Goal: Complete application form

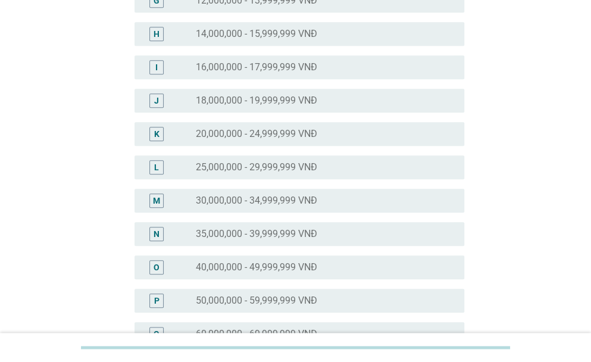
scroll to position [357, 0]
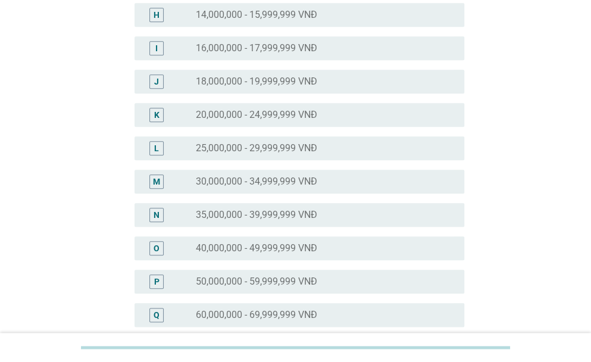
click at [432, 248] on div "radio_button_unchecked 40,000,000 - 49,999,999 VNĐ" at bounding box center [320, 248] width 249 height 12
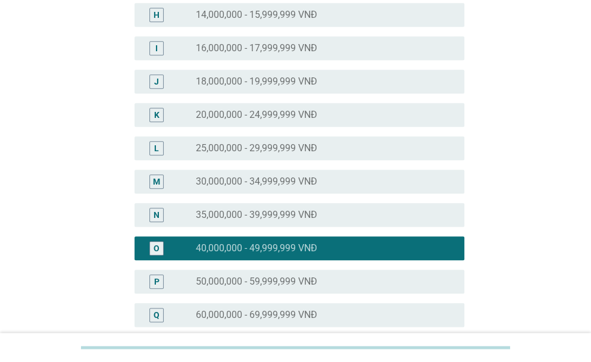
scroll to position [595, 0]
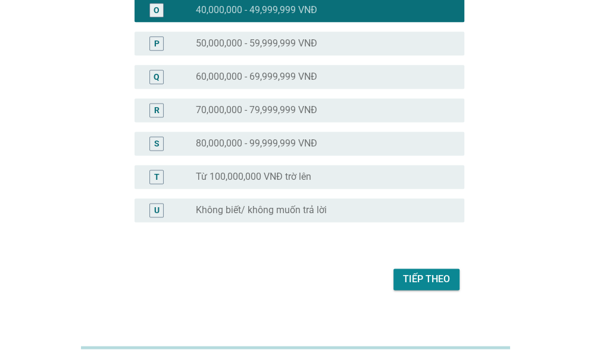
click at [432, 278] on div "Tiếp theo" at bounding box center [426, 279] width 47 height 14
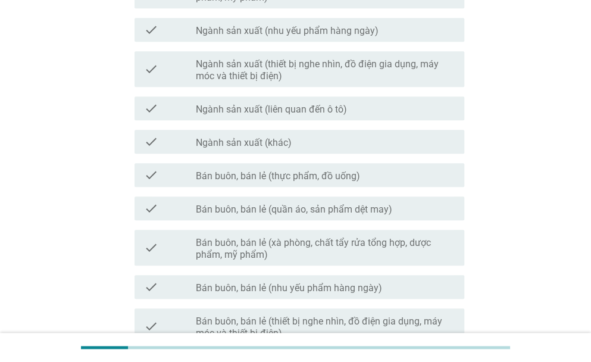
scroll to position [298, 0]
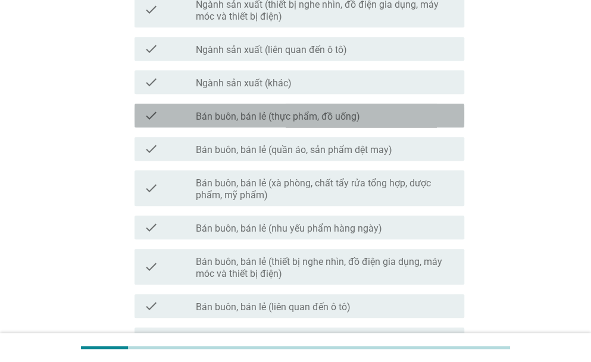
click at [351, 115] on label "Bán buôn, bán lẻ (thực phẩm, đồ uống)" at bounding box center [278, 117] width 164 height 12
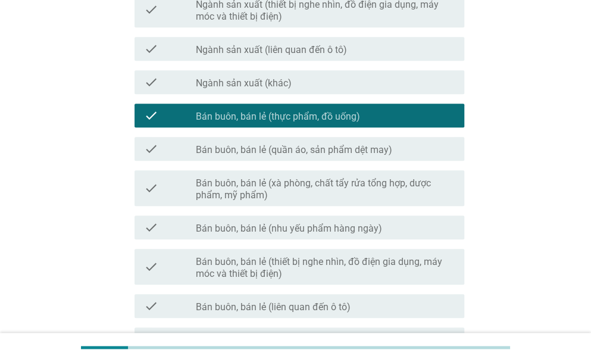
click at [334, 191] on label "Bán buôn, bán lẻ (xà phòng, chất tẩy rửa tổng hợp, dược phẩm, mỹ phẩm)" at bounding box center [325, 189] width 259 height 24
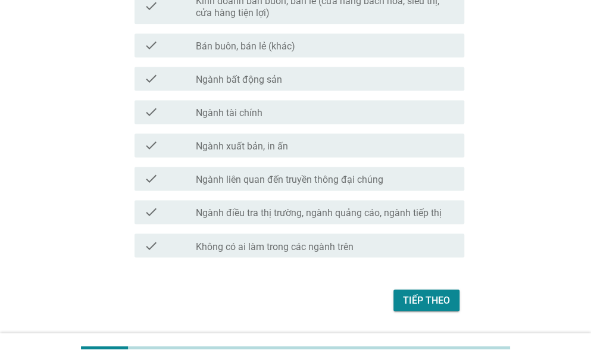
scroll to position [655, 0]
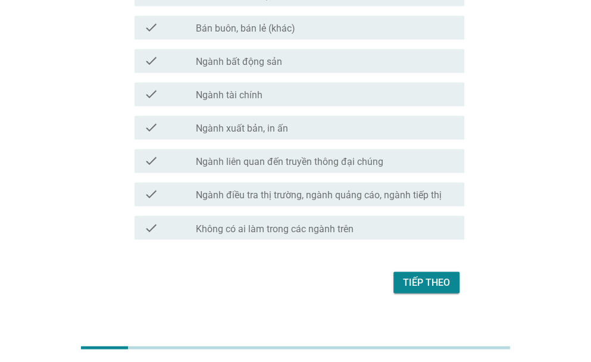
click at [413, 285] on div "Tiếp theo" at bounding box center [426, 282] width 47 height 14
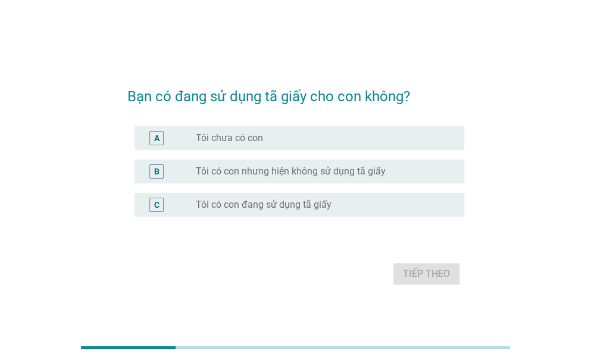
click at [295, 208] on label "Tôi có con đang sử dụng tã giấy" at bounding box center [264, 205] width 136 height 12
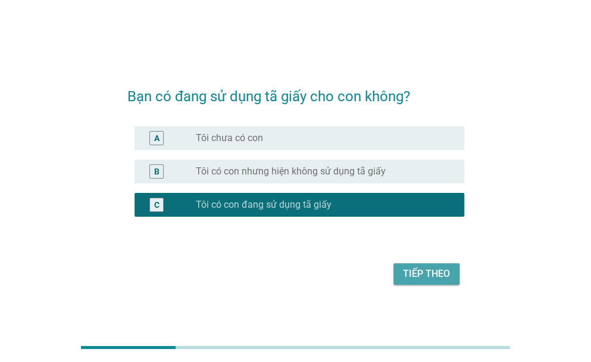
click at [433, 277] on div "Tiếp theo" at bounding box center [426, 274] width 47 height 14
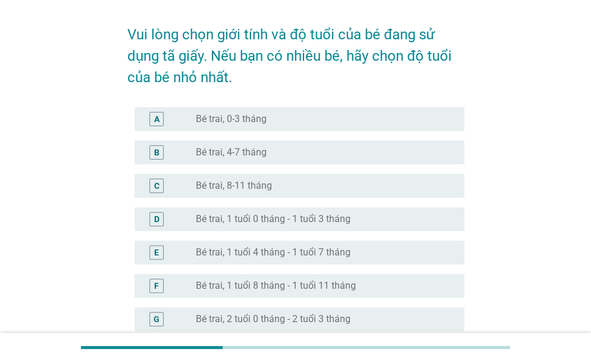
scroll to position [60, 0]
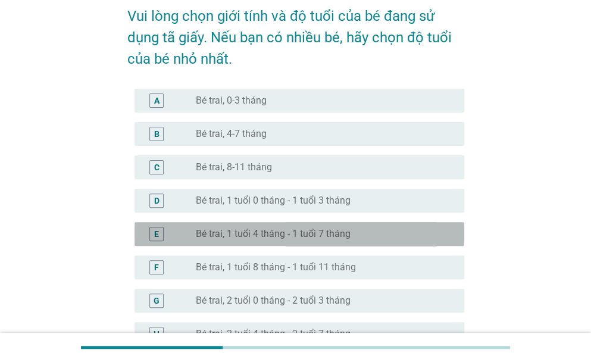
click at [231, 233] on label "Bé trai, 1 tuổi 4 tháng - 1 tuổi 7 tháng" at bounding box center [273, 234] width 155 height 12
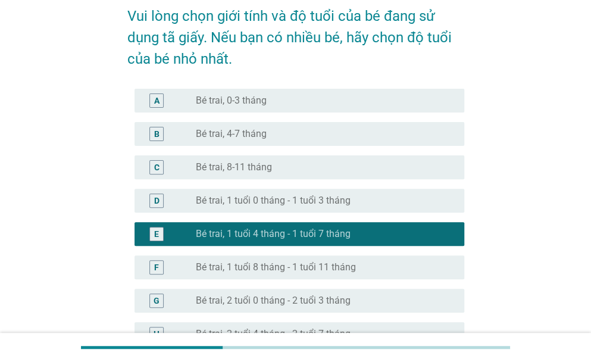
click at [314, 204] on label "Bé trai, 1 tuổi 0 tháng - 1 tuổi 3 tháng" at bounding box center [273, 201] width 155 height 12
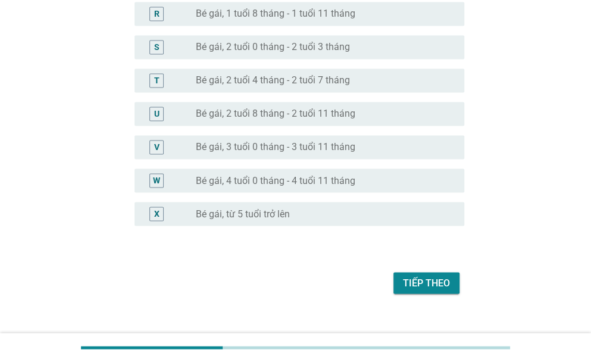
scroll to position [714, 0]
click at [433, 286] on div "Tiếp theo" at bounding box center [426, 281] width 47 height 14
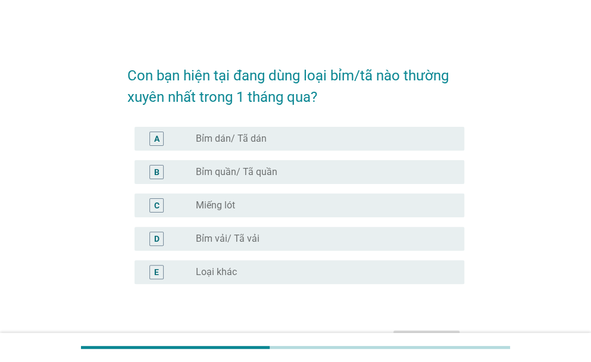
click at [276, 173] on div "radio_button_unchecked Bỉm quần/ Tã quần" at bounding box center [320, 172] width 249 height 12
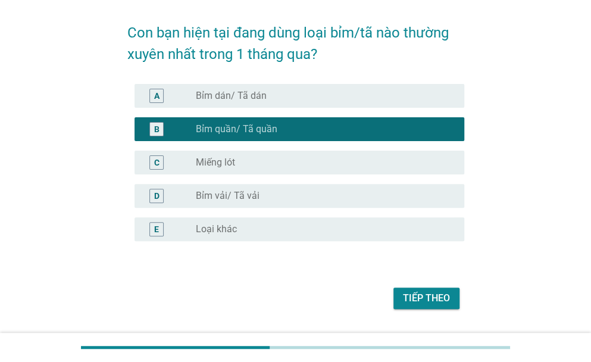
scroll to position [60, 0]
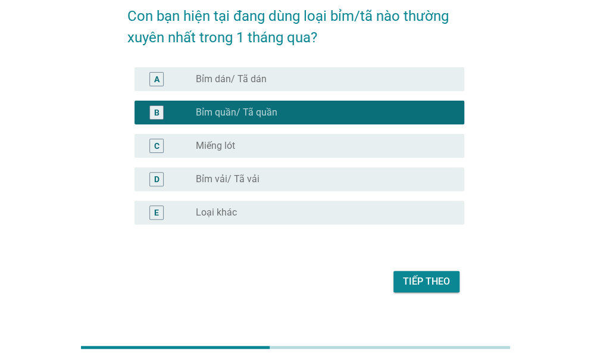
click at [415, 277] on div "Tiếp theo" at bounding box center [426, 281] width 47 height 14
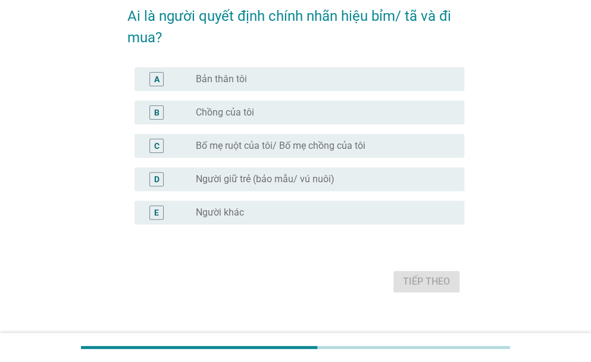
scroll to position [0, 0]
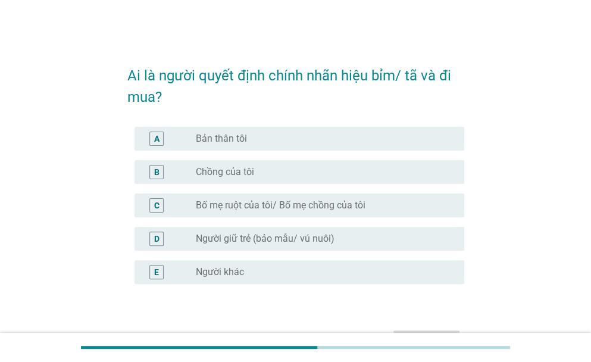
click at [259, 136] on div "radio_button_unchecked Bản thân tôi" at bounding box center [320, 139] width 249 height 12
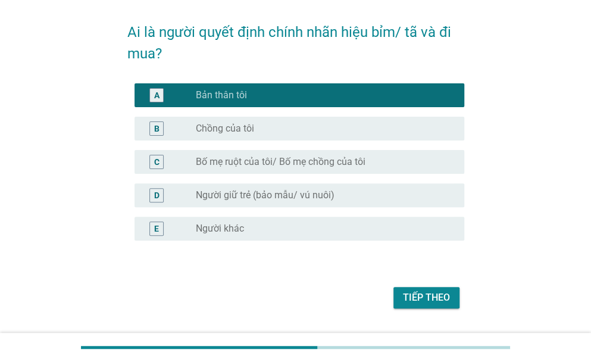
scroll to position [60, 0]
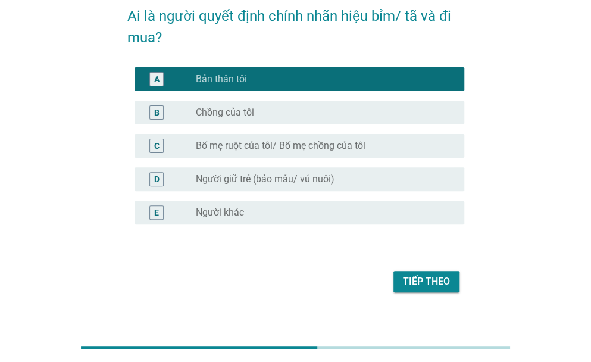
click at [425, 283] on div "Tiếp theo" at bounding box center [426, 281] width 47 height 14
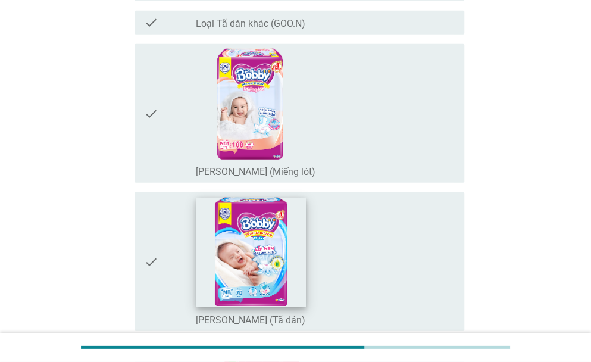
scroll to position [1190, 0]
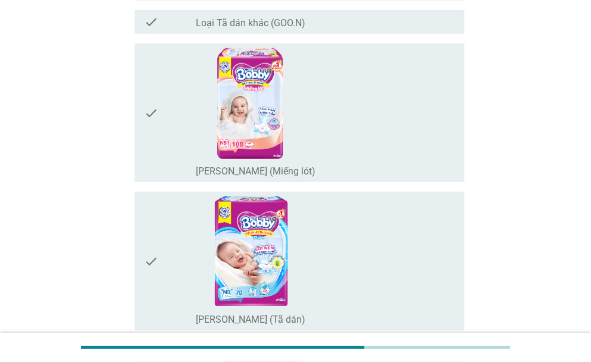
click at [143, 114] on div "check check_box_outline_blank [PERSON_NAME] (Miếng lót)" at bounding box center [300, 112] width 330 height 139
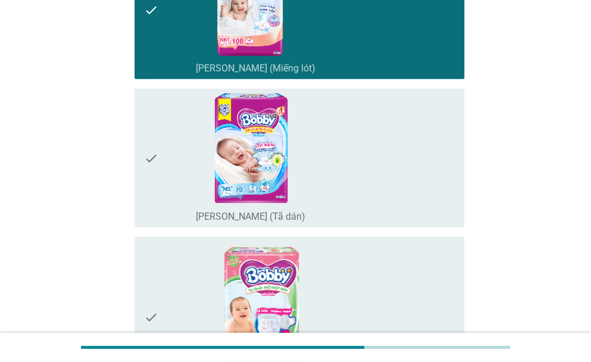
scroll to position [1309, 0]
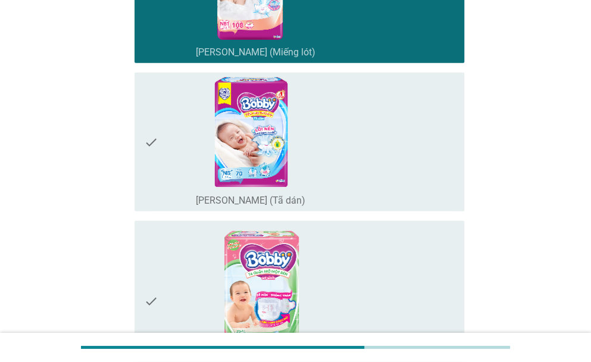
click at [143, 145] on div "check check_box_outline_blank [PERSON_NAME] (Tã dán)" at bounding box center [300, 142] width 330 height 139
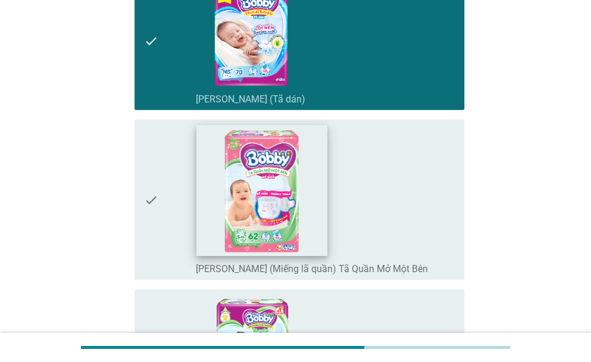
scroll to position [1428, 0]
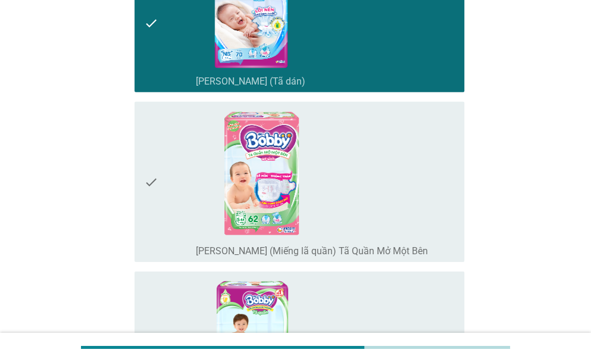
click at [154, 182] on icon "check" at bounding box center [151, 182] width 14 height 151
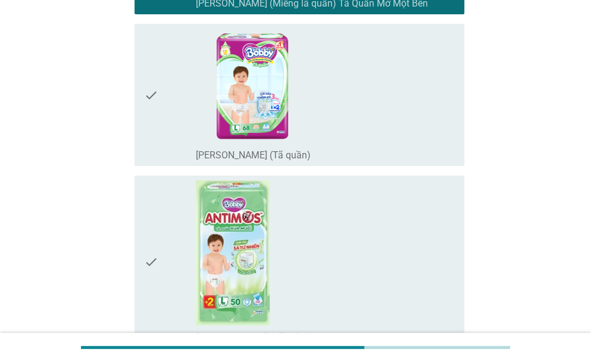
scroll to position [1726, 0]
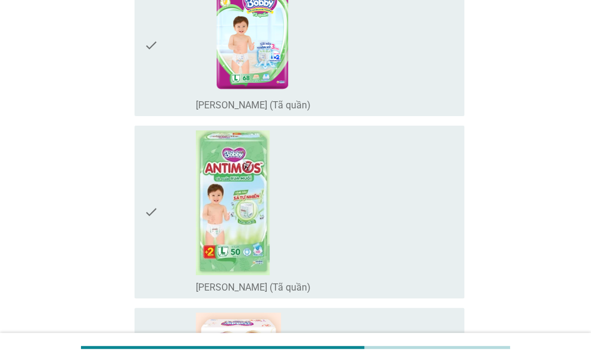
click at [154, 39] on icon "check" at bounding box center [151, 45] width 14 height 133
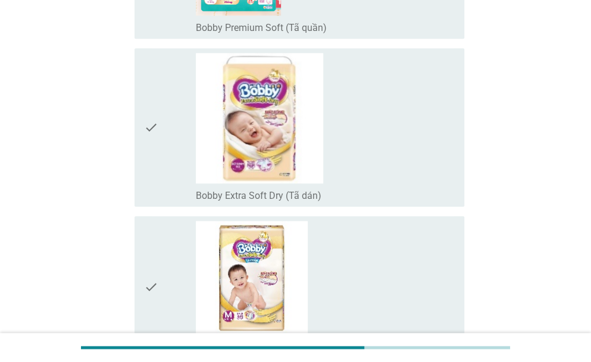
scroll to position [2202, 0]
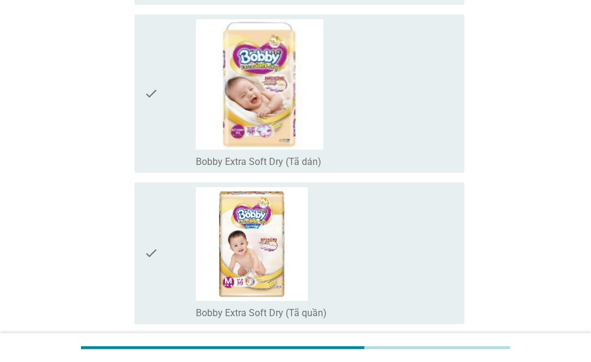
click at [152, 102] on icon "check" at bounding box center [151, 93] width 14 height 149
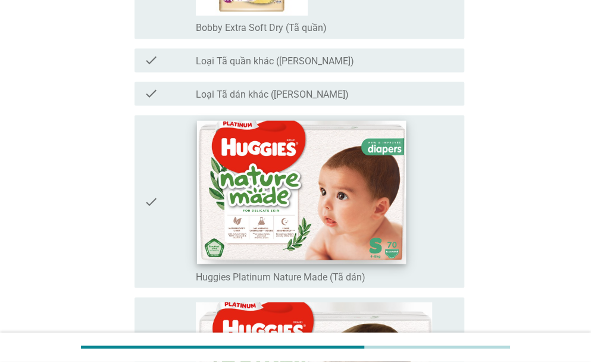
scroll to position [2559, 0]
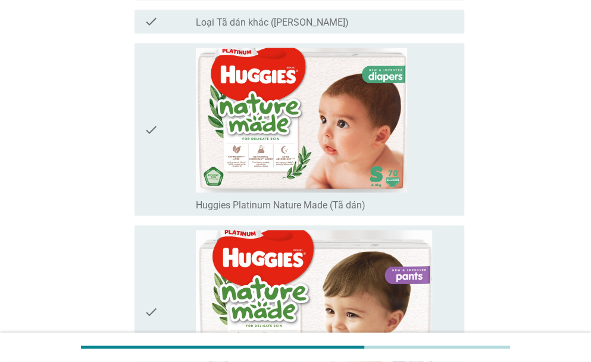
click at [151, 137] on icon "check" at bounding box center [151, 129] width 14 height 163
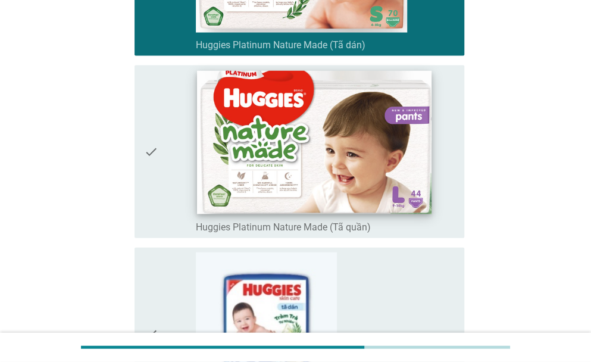
scroll to position [2738, 0]
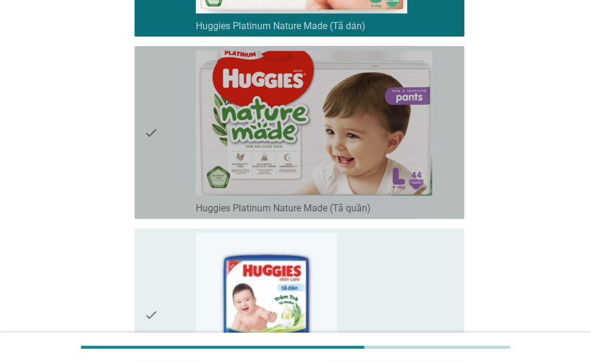
click at [152, 135] on icon "check" at bounding box center [151, 132] width 14 height 163
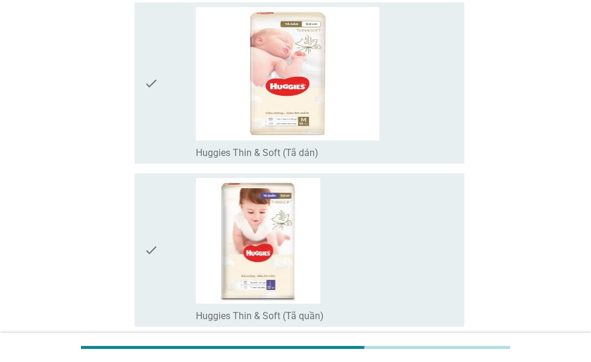
scroll to position [3333, 0]
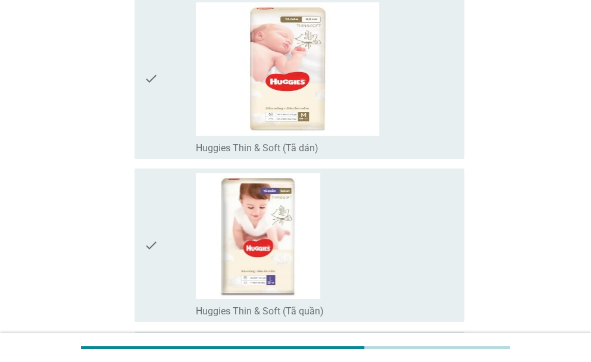
click at [142, 77] on div "check check_box_outline_blank Huggies Thin & Soft (Tã dán)" at bounding box center [300, 78] width 330 height 161
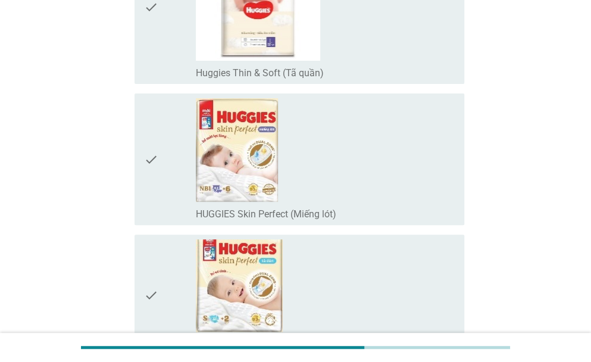
scroll to position [3274, 0]
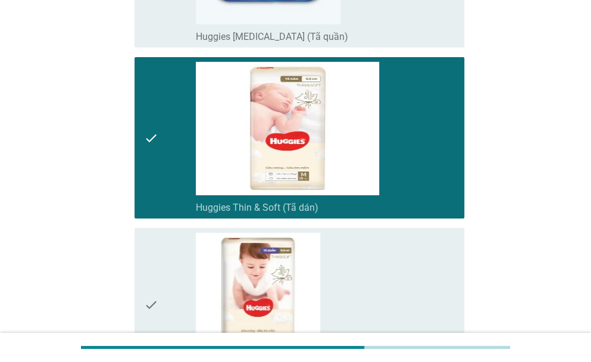
click at [137, 144] on div "check check_box_outline_blank Huggies Thin & Soft (Tã dán)" at bounding box center [300, 137] width 330 height 161
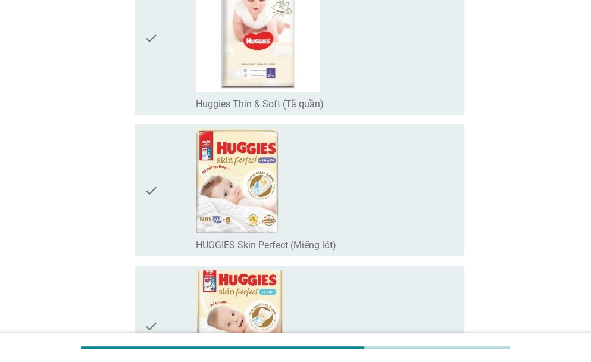
scroll to position [3631, 0]
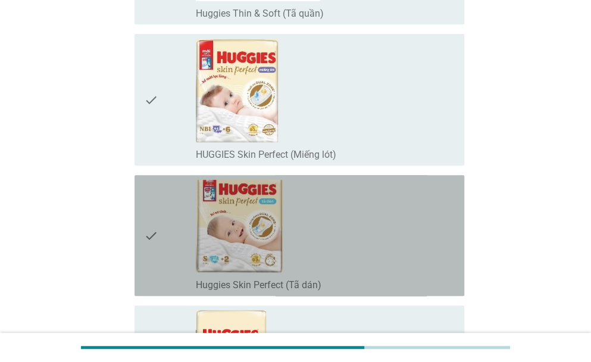
click at [142, 232] on div "check check_box_outline_blank Huggies Skin Perfect (Tã dán)" at bounding box center [300, 235] width 330 height 121
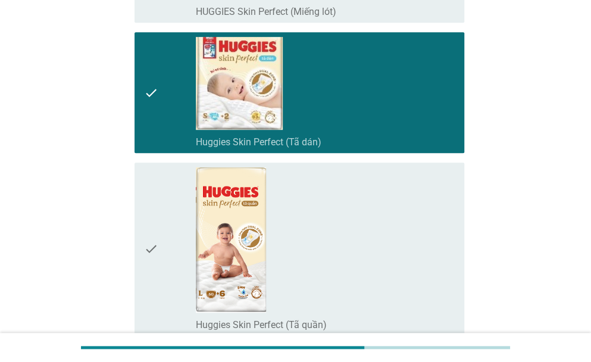
scroll to position [3869, 0]
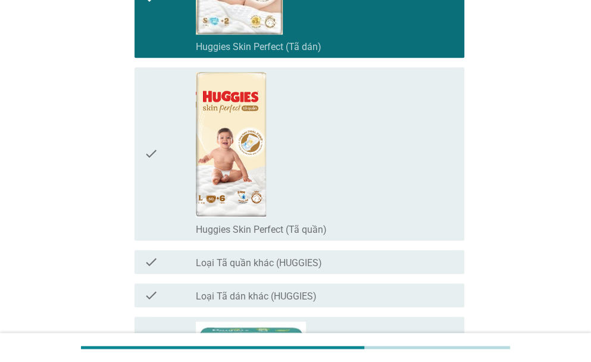
click at [144, 155] on icon "check" at bounding box center [151, 153] width 14 height 163
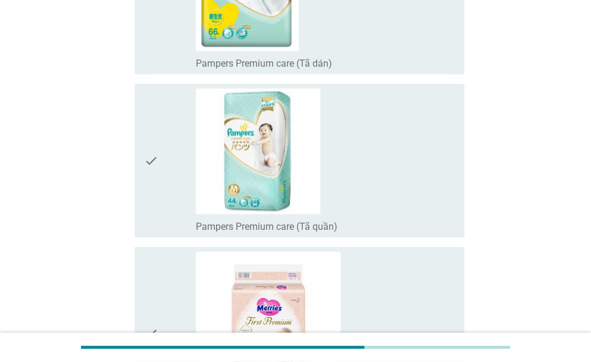
scroll to position [4583, 0]
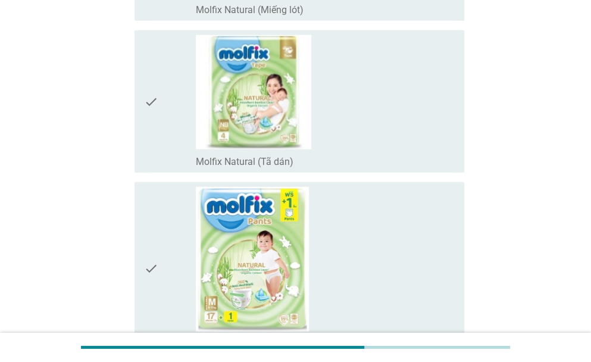
scroll to position [6488, 0]
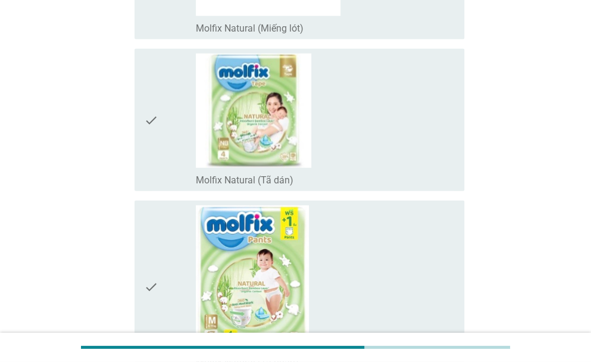
click at [158, 121] on div "check" at bounding box center [170, 120] width 52 height 133
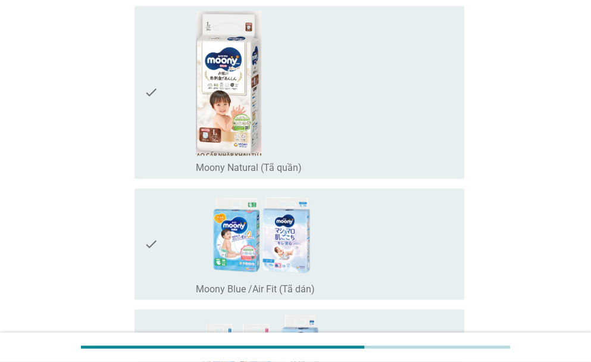
scroll to position [5907, 0]
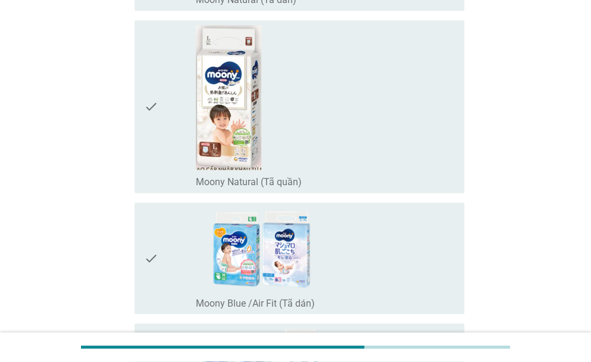
drag, startPoint x: 154, startPoint y: 243, endPoint x: 158, endPoint y: 226, distance: 17.3
click at [153, 243] on icon "check" at bounding box center [151, 258] width 14 height 102
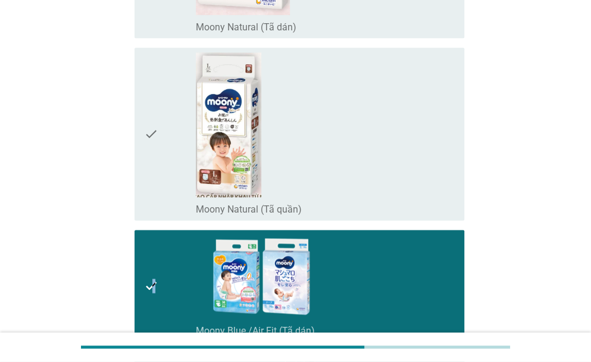
scroll to position [5966, 0]
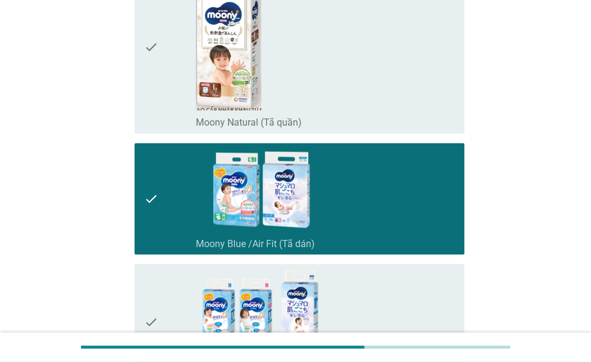
click at [154, 311] on icon "check" at bounding box center [151, 320] width 14 height 105
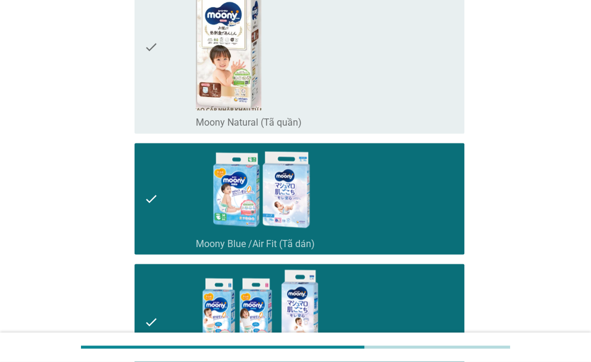
click at [151, 188] on icon "check" at bounding box center [151, 199] width 14 height 102
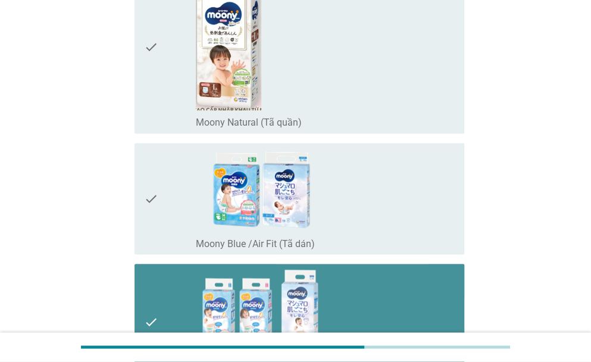
click at [186, 290] on div "check" at bounding box center [170, 320] width 52 height 105
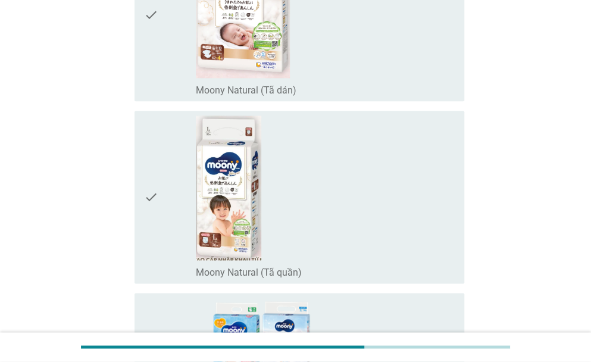
scroll to position [5788, 0]
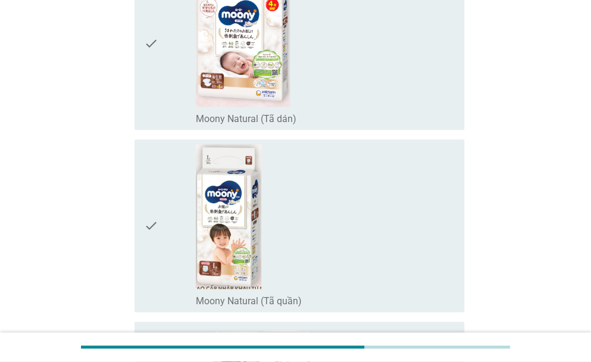
click at [168, 45] on div "check" at bounding box center [170, 43] width 52 height 163
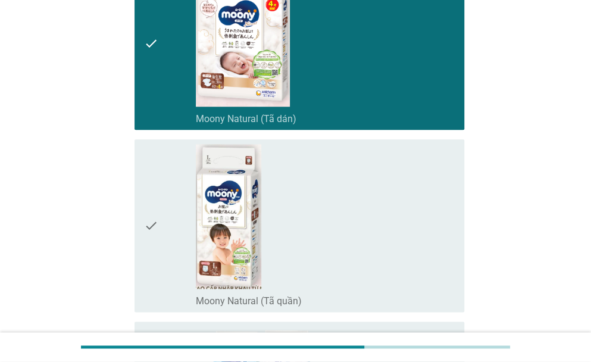
click at [155, 223] on icon "check" at bounding box center [151, 225] width 14 height 163
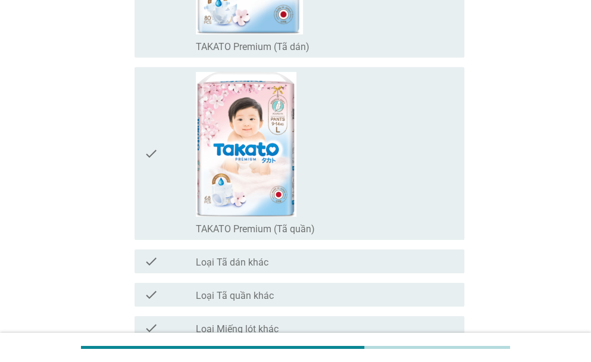
scroll to position [8645, 0]
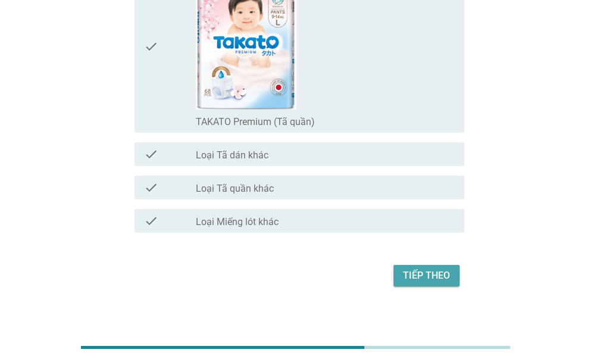
click at [432, 268] on div "Tiếp theo" at bounding box center [426, 275] width 47 height 14
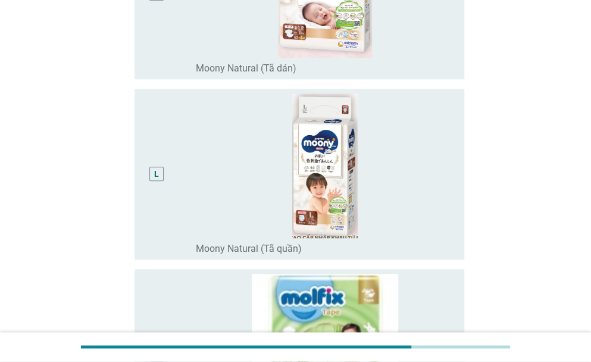
scroll to position [2024, 0]
click at [168, 173] on div "L" at bounding box center [157, 173] width 26 height 161
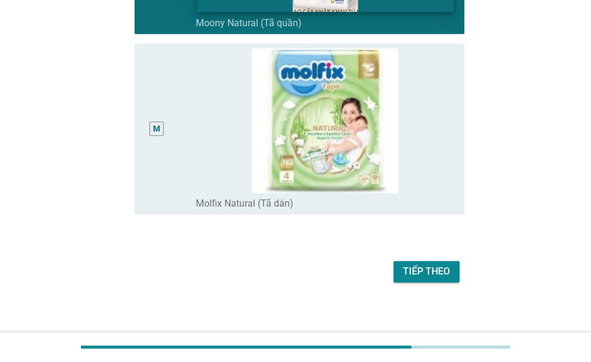
scroll to position [2254, 0]
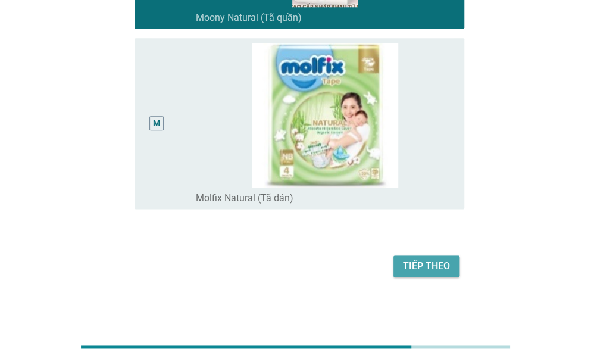
click at [437, 265] on div "Tiếp theo" at bounding box center [426, 266] width 47 height 14
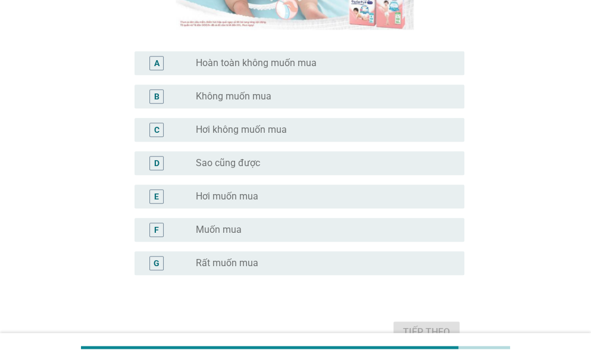
scroll to position [238, 0]
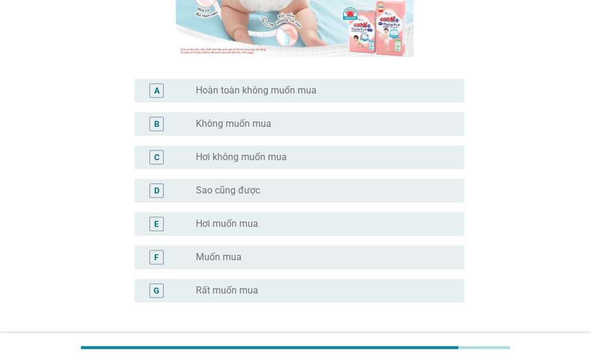
click at [157, 254] on div "F" at bounding box center [156, 257] width 5 height 12
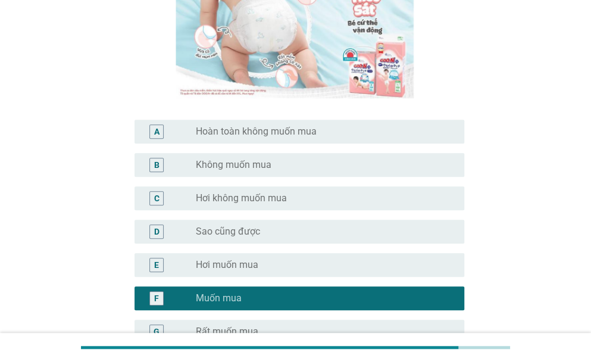
scroll to position [332, 0]
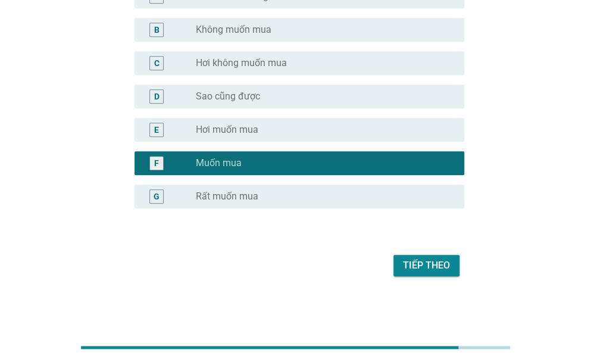
click at [426, 265] on div "Tiếp theo" at bounding box center [426, 265] width 47 height 14
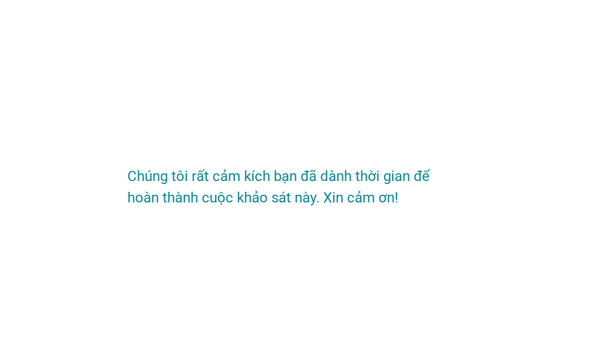
scroll to position [0, 0]
